Goal: Information Seeking & Learning: Learn about a topic

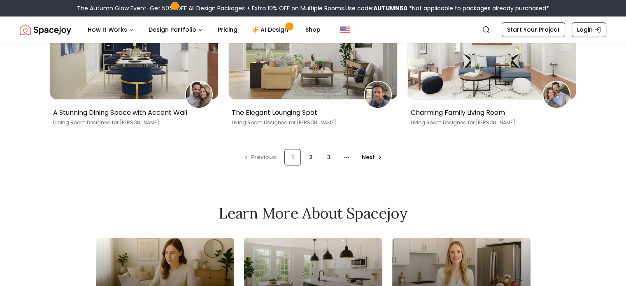
scroll to position [494, 0]
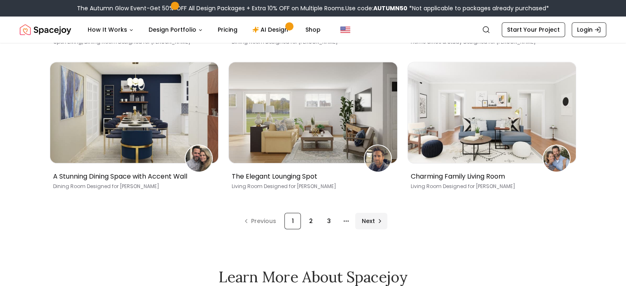
click at [374, 225] on span "Next" at bounding box center [368, 221] width 13 height 8
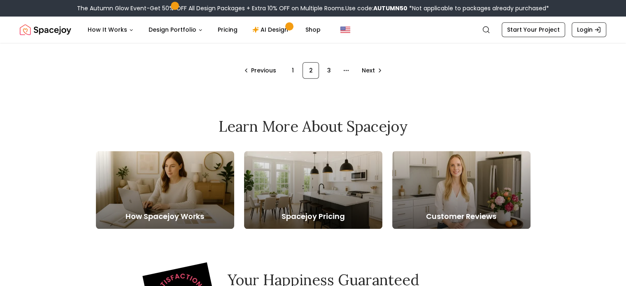
scroll to position [657, 0]
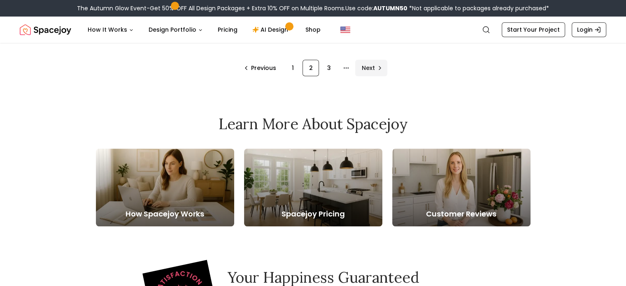
click at [373, 72] on span "Next" at bounding box center [368, 68] width 13 height 8
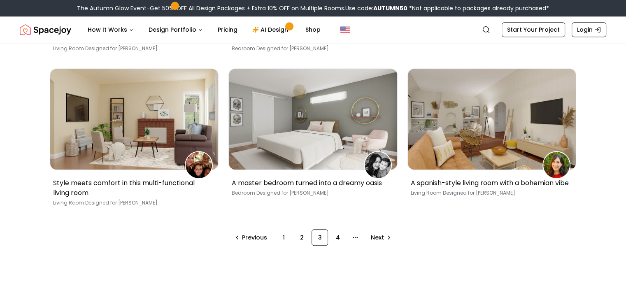
scroll to position [535, 0]
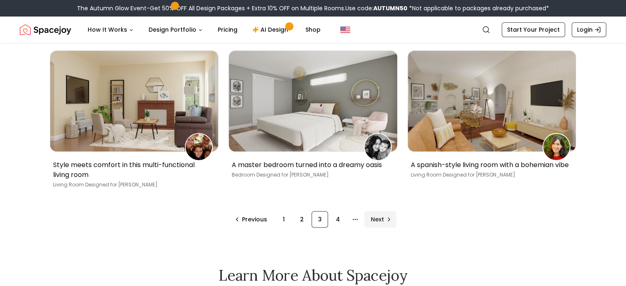
click at [385, 228] on div "Next" at bounding box center [380, 219] width 32 height 16
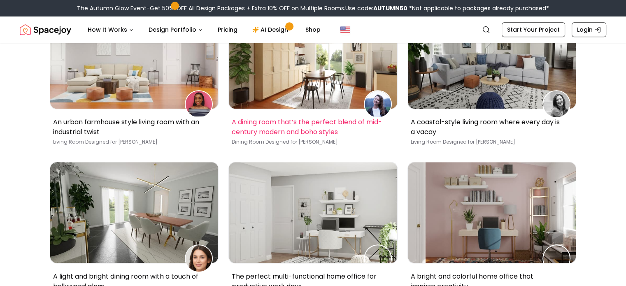
scroll to position [534, 0]
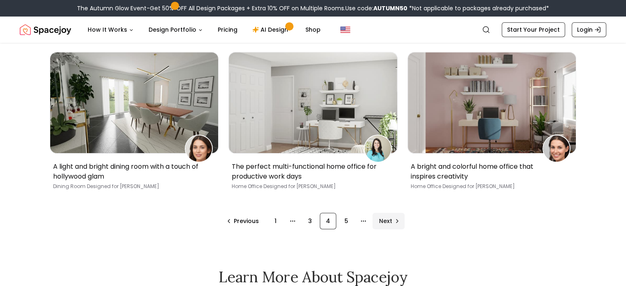
click at [389, 225] on span "Next" at bounding box center [385, 221] width 13 height 8
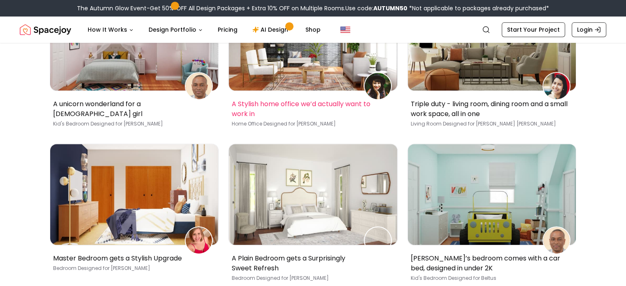
scroll to position [535, 0]
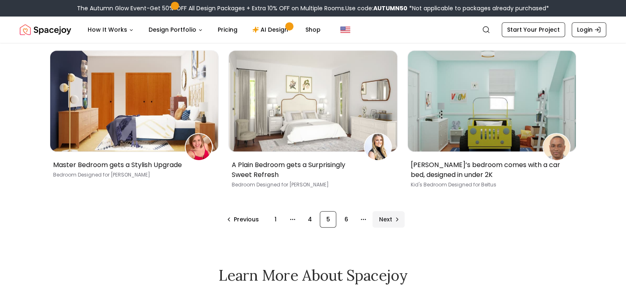
click at [394, 228] on div "Next" at bounding box center [389, 219] width 32 height 16
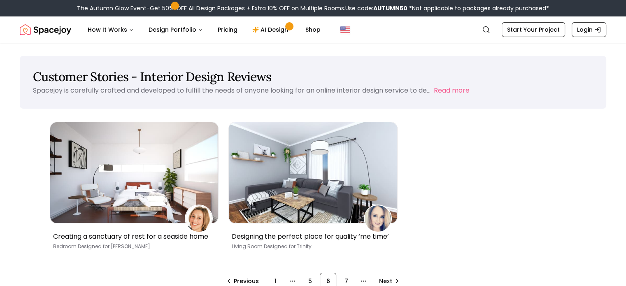
scroll to position [82, 0]
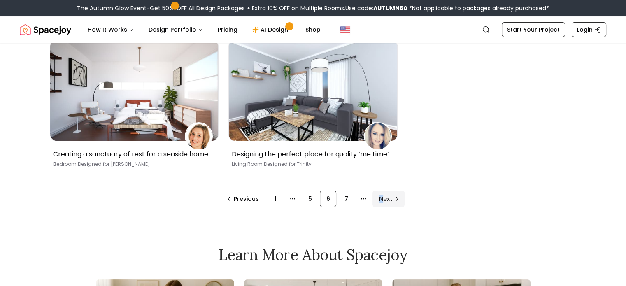
click at [381, 203] on span "Next" at bounding box center [385, 199] width 13 height 8
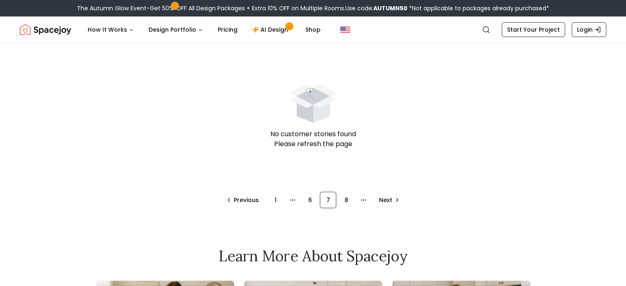
scroll to position [81, 0]
